Goal: Navigation & Orientation: Find specific page/section

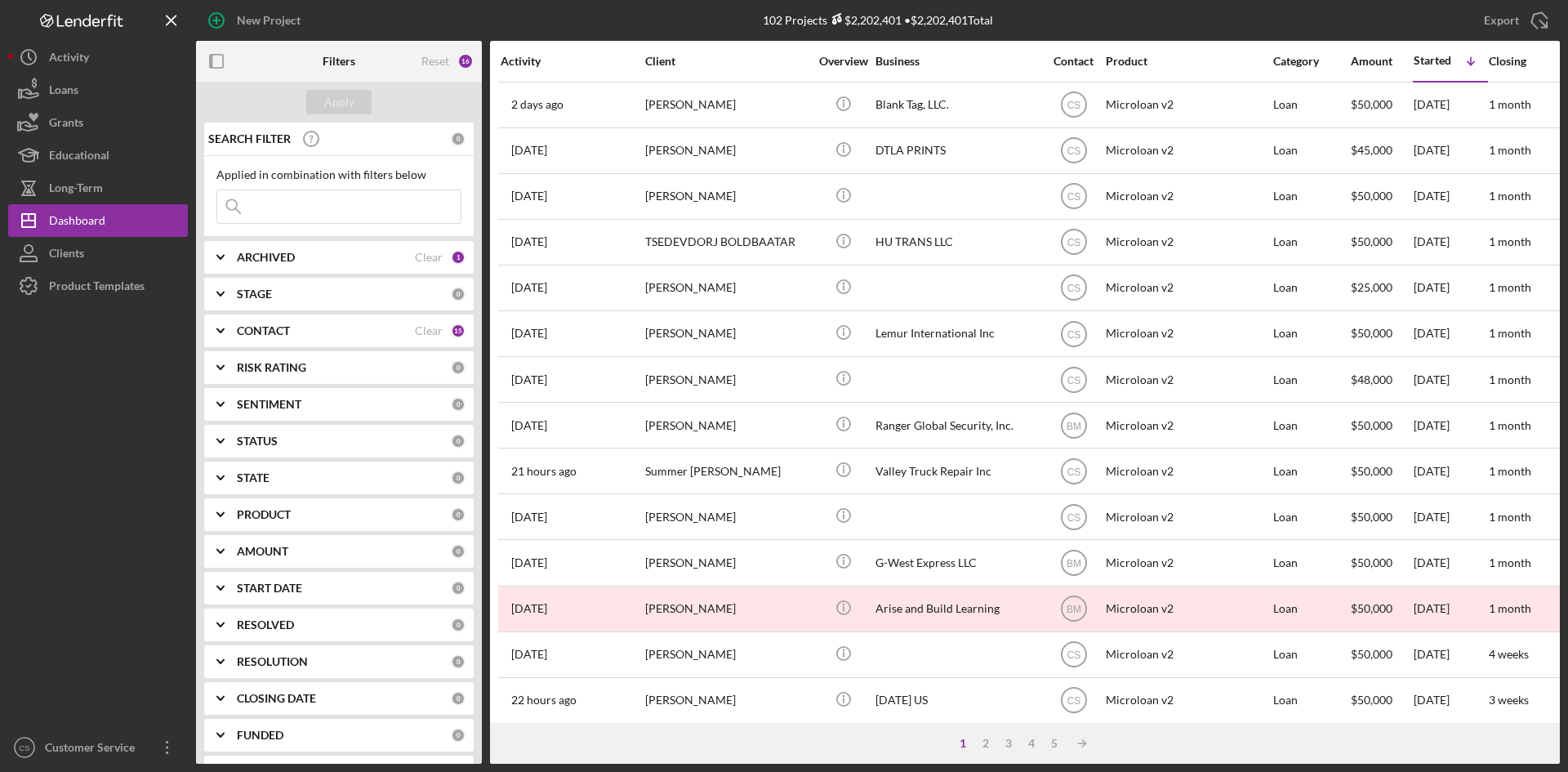
click at [127, 391] on div at bounding box center [97, 517] width 179 height 429
click at [127, 238] on button "Clients" at bounding box center [97, 253] width 179 height 33
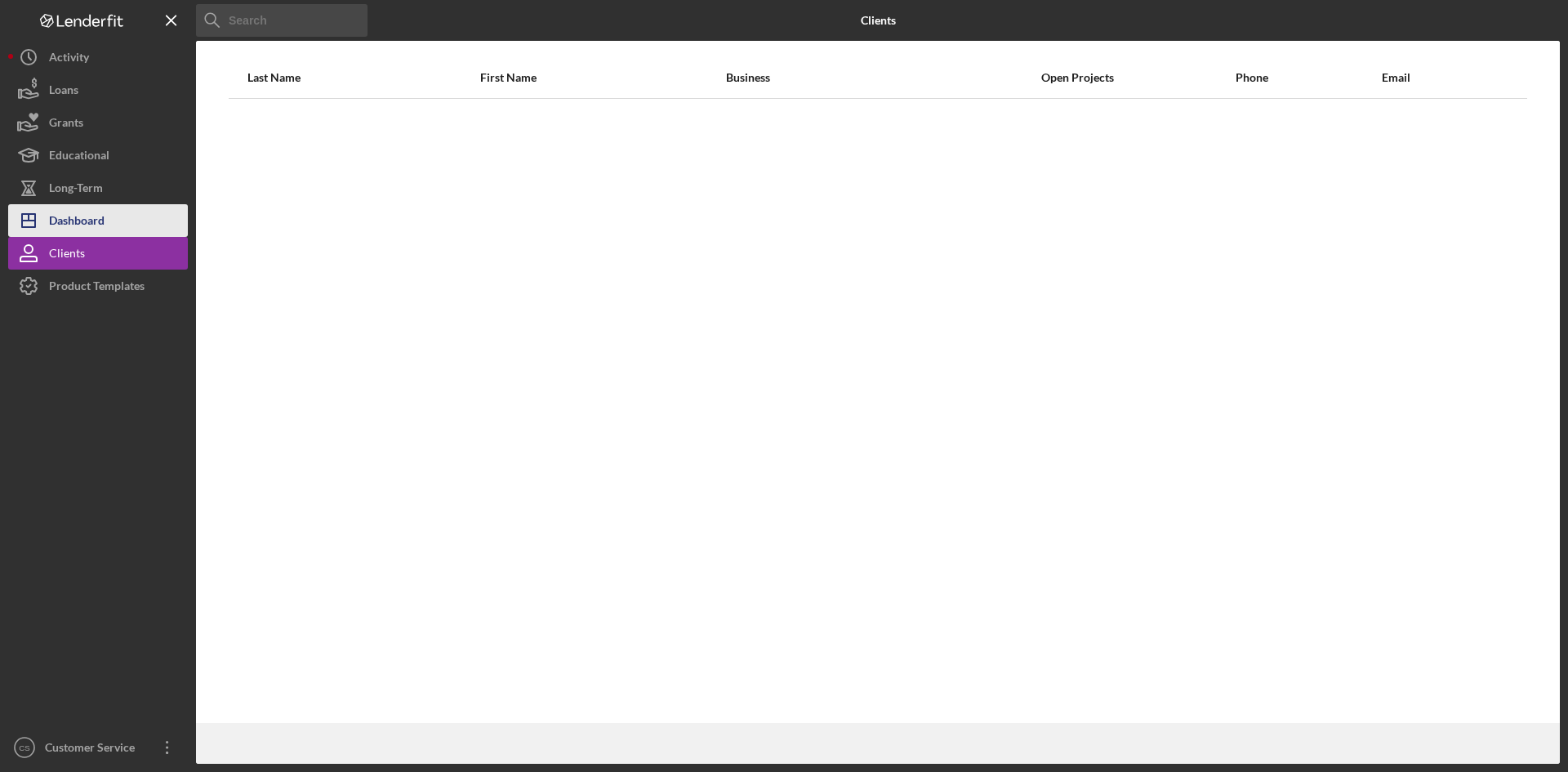
click at [124, 219] on button "Icon/Dashboard Dashboard" at bounding box center [97, 221] width 179 height 33
